Goal: Task Accomplishment & Management: Complete application form

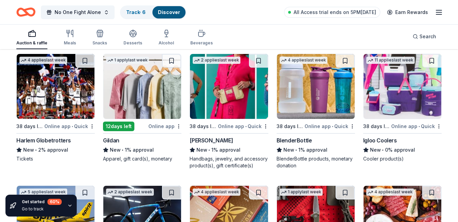
scroll to position [4237, 0]
click at [53, 99] on img at bounding box center [56, 86] width 78 height 65
click at [146, 90] on img at bounding box center [142, 86] width 78 height 65
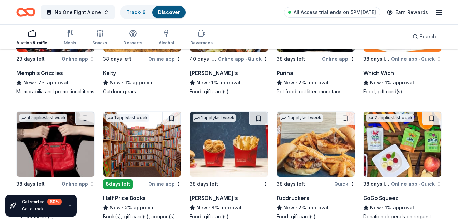
scroll to position [3446, 0]
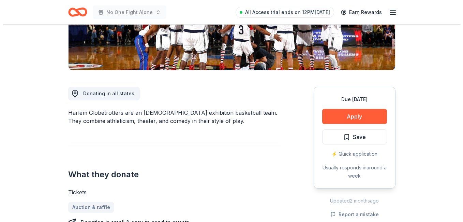
scroll to position [93, 0]
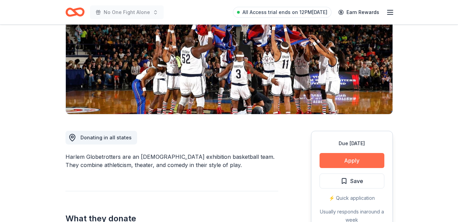
click at [349, 162] on button "Apply" at bounding box center [352, 160] width 65 height 15
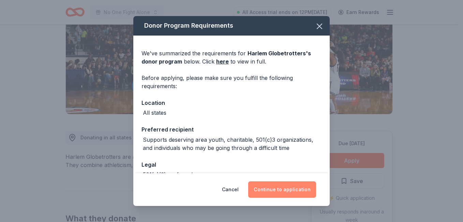
click at [279, 190] on button "Continue to application" at bounding box center [282, 189] width 68 height 16
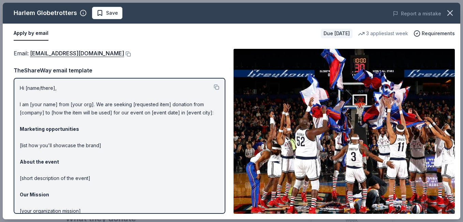
drag, startPoint x: 461, startPoint y: 67, endPoint x: 328, endPoint y: 151, distance: 158.0
click at [328, 151] on div "Harlem Globetrotters Save Report a mistake Apply by email Due in 38 days 3 appl…" at bounding box center [231, 111] width 463 height 222
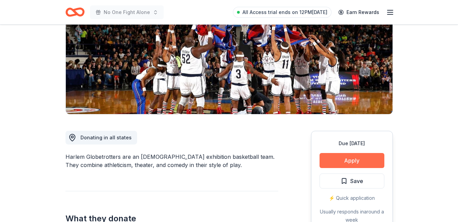
click at [347, 162] on button "Apply" at bounding box center [352, 160] width 65 height 15
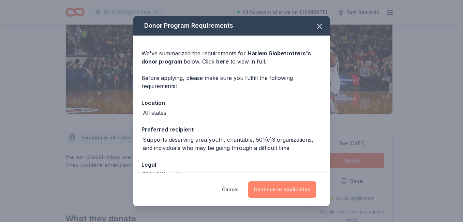
click at [282, 193] on button "Continue to application" at bounding box center [282, 189] width 68 height 16
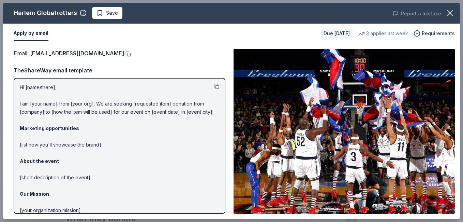
scroll to position [0, 0]
click at [124, 54] on button at bounding box center [127, 53] width 7 height 5
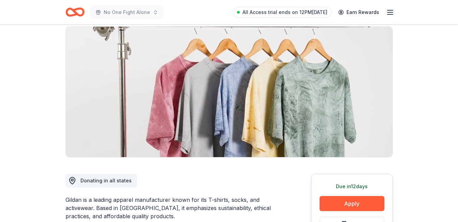
scroll to position [45, 0]
